Goal: Use online tool/utility: Utilize a website feature to perform a specific function

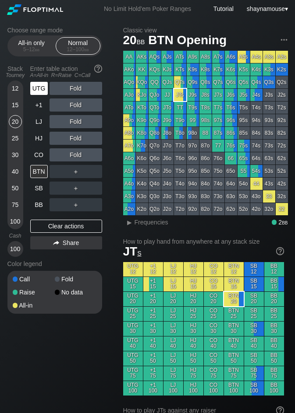
drag, startPoint x: 14, startPoint y: 87, endPoint x: 31, endPoint y: 86, distance: 17.1
click at [14, 87] on div "12" at bounding box center [15, 88] width 13 height 13
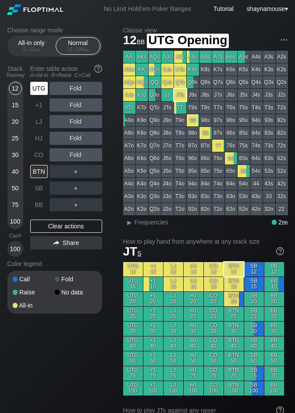
click at [40, 86] on div "UTG" at bounding box center [39, 88] width 18 height 13
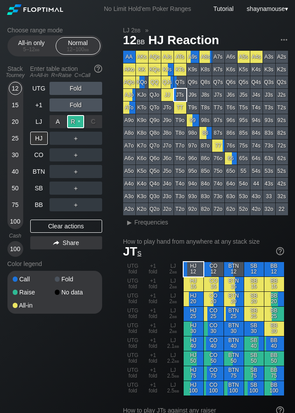
click at [75, 123] on div "R ✕" at bounding box center [75, 121] width 17 height 13
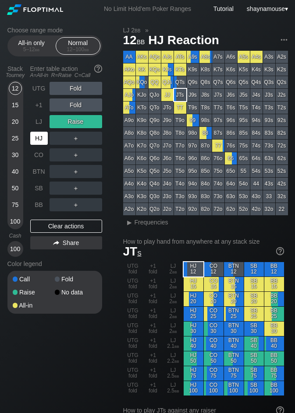
click at [39, 138] on div "HJ" at bounding box center [39, 138] width 18 height 13
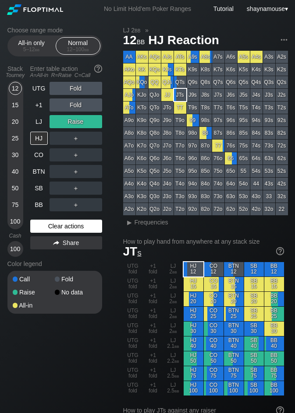
click at [81, 227] on div "Clear actions" at bounding box center [66, 226] width 72 height 13
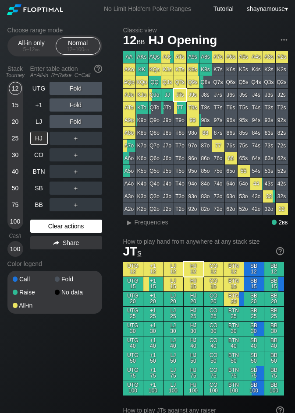
click at [81, 228] on div "Clear actions" at bounding box center [66, 226] width 72 height 13
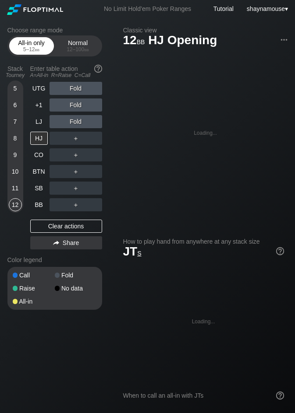
click at [44, 38] on div "All-in only 5 – 12 bb" at bounding box center [31, 46] width 40 height 17
click at [39, 47] on span "bb" at bounding box center [37, 49] width 5 height 6
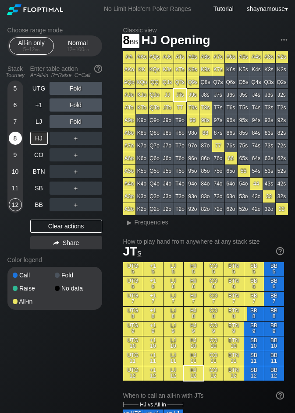
click at [14, 138] on div "8" at bounding box center [15, 138] width 13 height 13
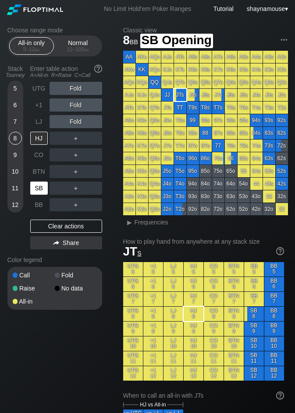
click at [43, 194] on div "SB" at bounding box center [39, 188] width 18 height 13
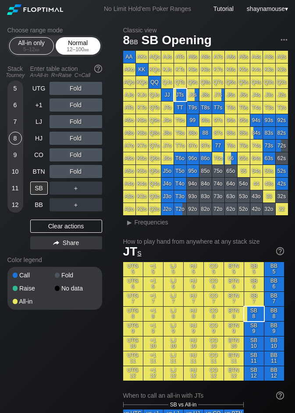
click at [72, 43] on div "Normal 12 – 100 bb" at bounding box center [78, 46] width 40 height 17
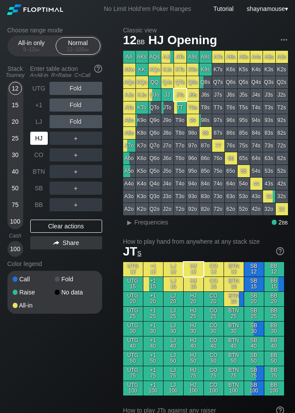
click at [42, 145] on div "HJ" at bounding box center [39, 138] width 19 height 17
click at [57, 142] on div "A ✕" at bounding box center [57, 138] width 17 height 13
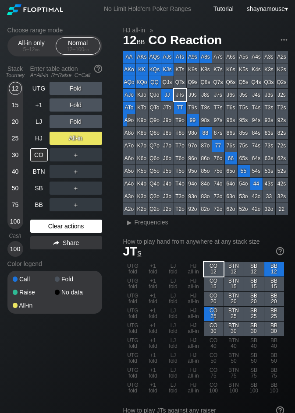
click at [89, 228] on div "Clear actions" at bounding box center [66, 226] width 72 height 13
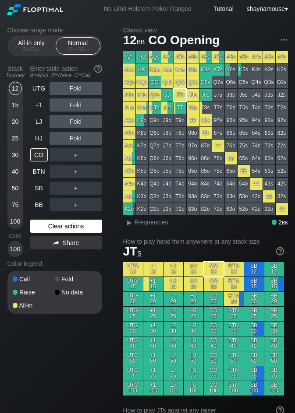
click at [89, 227] on div "Clear actions" at bounding box center [66, 226] width 72 height 13
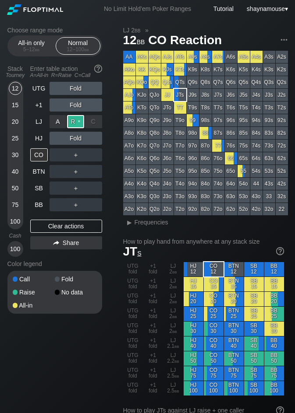
click at [77, 123] on div "R ✕" at bounding box center [75, 121] width 17 height 13
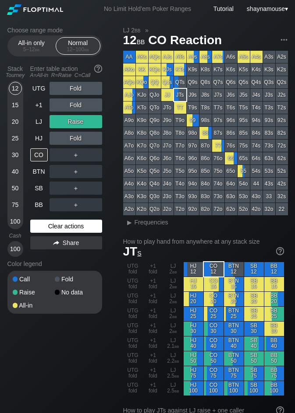
click at [68, 228] on div "Clear actions" at bounding box center [66, 226] width 72 height 13
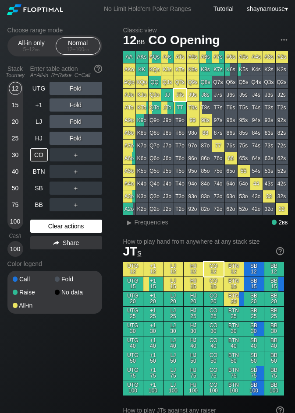
click at [68, 226] on div "Clear actions" at bounding box center [66, 226] width 72 height 13
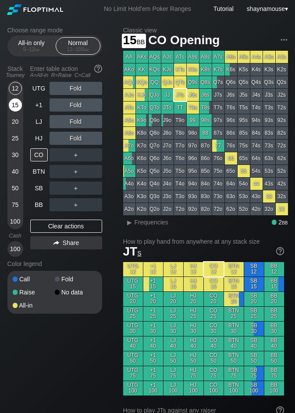
click at [14, 106] on div "15" at bounding box center [15, 105] width 13 height 13
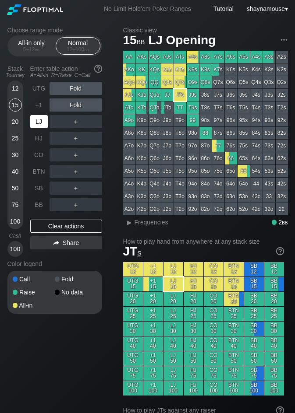
click at [37, 127] on div "LJ" at bounding box center [39, 121] width 18 height 13
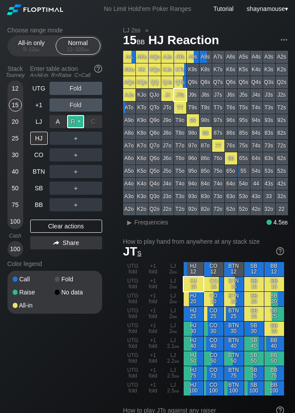
click at [71, 120] on div "R ✕" at bounding box center [75, 121] width 17 height 13
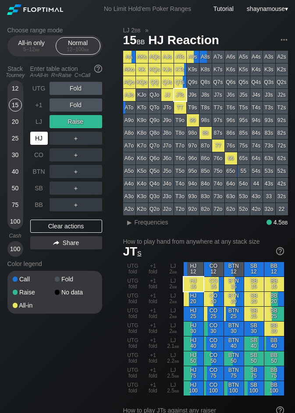
click at [36, 142] on div "HJ" at bounding box center [39, 138] width 18 height 13
click at [53, 140] on div "A ✕" at bounding box center [57, 138] width 17 height 13
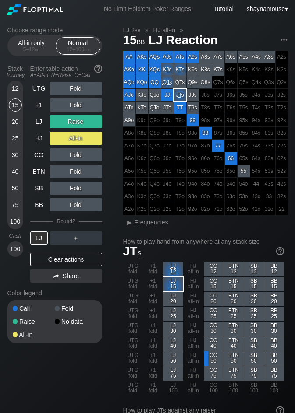
click at [83, 257] on div "Clear actions" at bounding box center [66, 259] width 72 height 13
click at [81, 255] on div "UTG Fold +1 Fold LJ Raise HJ All-in CO Fold BTN Fold SB Fold BB Fold Round 2 LJ…" at bounding box center [66, 184] width 72 height 205
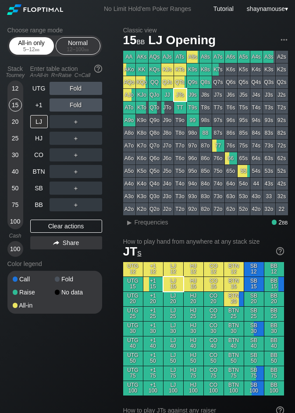
click at [29, 45] on div "All-in only 5 – 12 bb" at bounding box center [31, 46] width 40 height 17
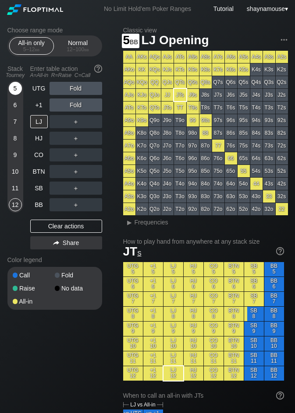
click at [14, 93] on div "5" at bounding box center [15, 88] width 13 height 13
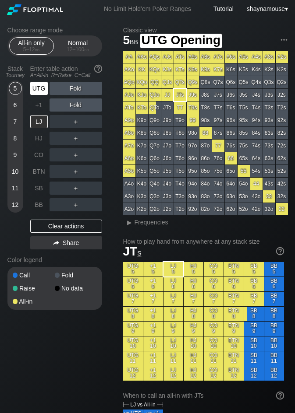
click at [34, 87] on div "UTG" at bounding box center [39, 88] width 18 height 13
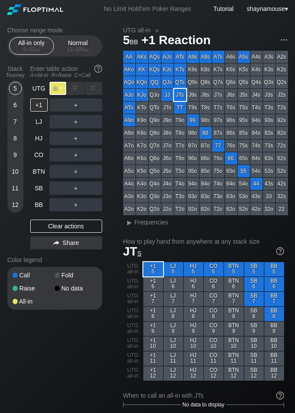
click at [54, 89] on div "A ✕" at bounding box center [57, 88] width 17 height 13
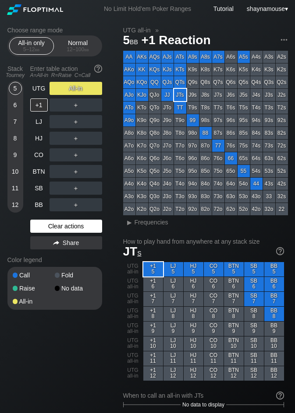
click at [70, 226] on div "Clear actions" at bounding box center [66, 226] width 72 height 13
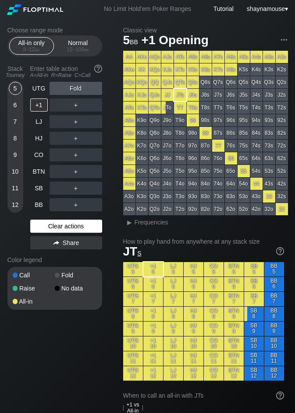
click at [70, 228] on div "Clear actions" at bounding box center [66, 226] width 72 height 13
